Goal: Information Seeking & Learning: Learn about a topic

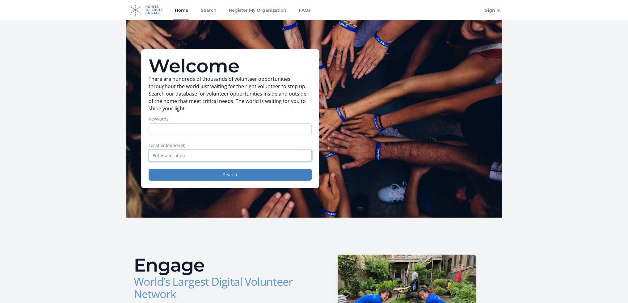
click at [184, 154] on input "text" at bounding box center [230, 156] width 163 height 12
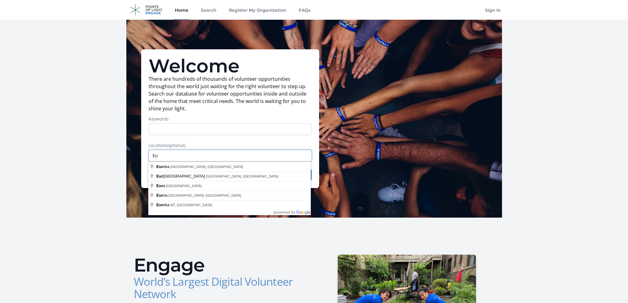
type input "E"
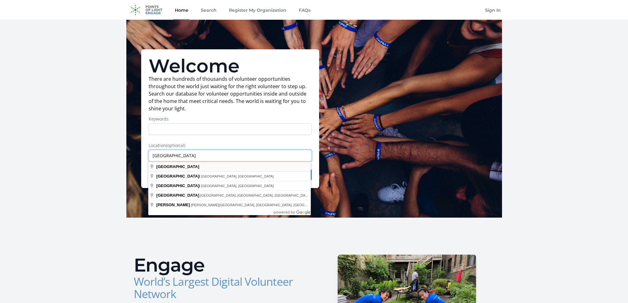
type input "[GEOGRAPHIC_DATA]"
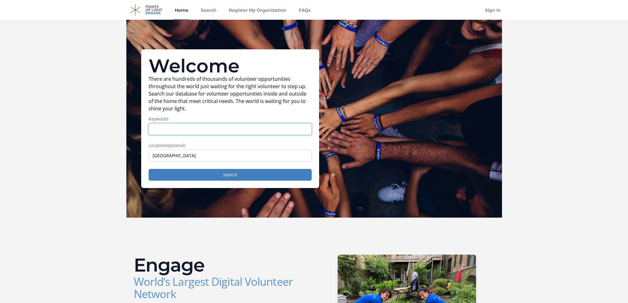
click at [167, 127] on input "Keywords" at bounding box center [230, 129] width 163 height 12
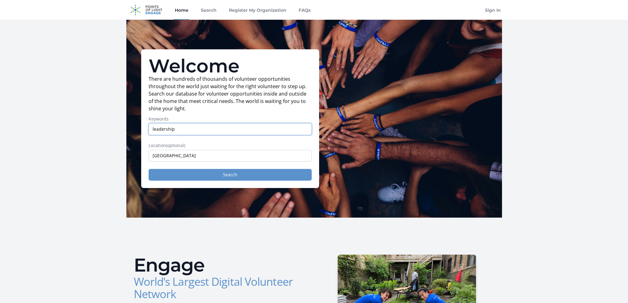
type input "leadership"
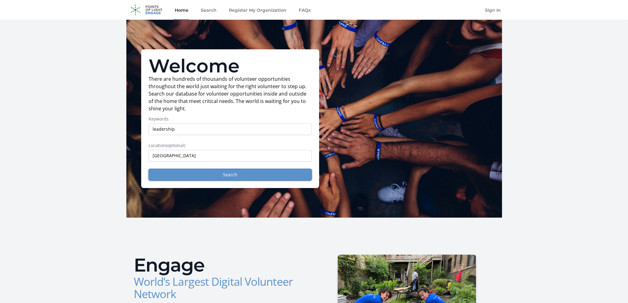
click at [228, 174] on button "Search" at bounding box center [230, 175] width 163 height 12
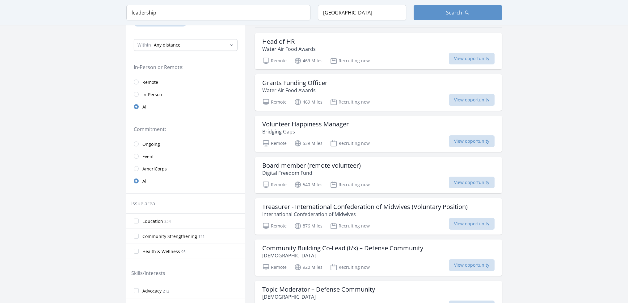
scroll to position [62, 0]
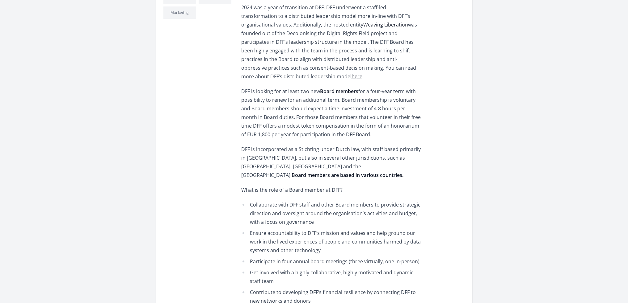
scroll to position [247, 0]
